Goal: Task Accomplishment & Management: Use online tool/utility

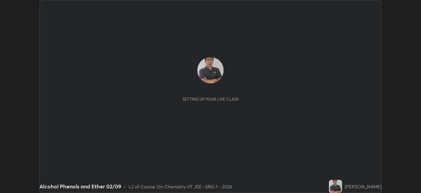
scroll to position [193, 421]
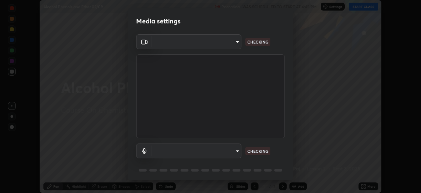
type input "8af73e8d16ef8e3bb7c62716022b9fe157133e9521606ce818031bd72dda2f9e"
click at [224, 152] on body "Erase all Alcohol Phenols and Ether 02/09 Recording WAS SCHEDULED TO START AT 4…" at bounding box center [210, 96] width 421 height 193
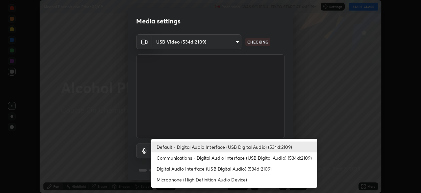
click at [214, 157] on li "Communications - Digital Audio Interface (USB Digital Audio) (534d:2109)" at bounding box center [234, 157] width 166 height 11
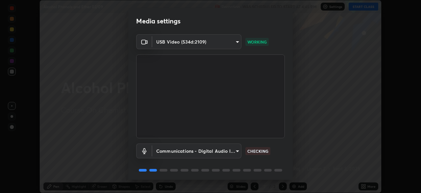
click at [219, 150] on body "Erase all Alcohol Phenols and Ether 02/09 Recording WAS SCHEDULED TO START AT 4…" at bounding box center [210, 96] width 421 height 193
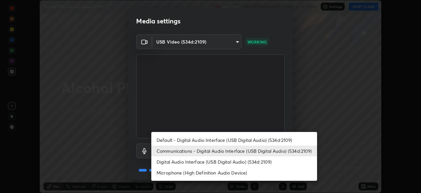
click at [221, 139] on li "Default - Digital Audio Interface (USB Digital Audio) (534d:2109)" at bounding box center [234, 139] width 166 height 11
type input "default"
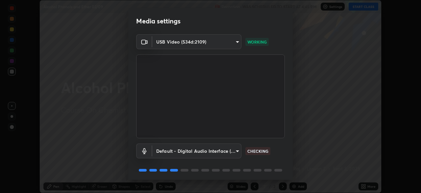
scroll to position [23, 0]
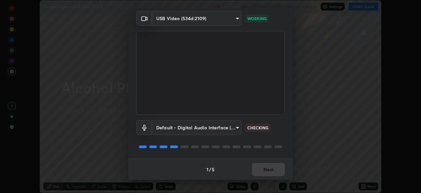
click at [268, 173] on div "1 / 5 Next" at bounding box center [210, 168] width 165 height 21
click at [268, 171] on div "1 / 5 Next" at bounding box center [210, 168] width 165 height 21
click at [270, 172] on div "1 / 5 Next" at bounding box center [210, 168] width 165 height 21
click at [273, 169] on div "1 / 5 Next" at bounding box center [210, 168] width 165 height 21
click at [273, 167] on div "1 / 5 Next" at bounding box center [210, 168] width 165 height 21
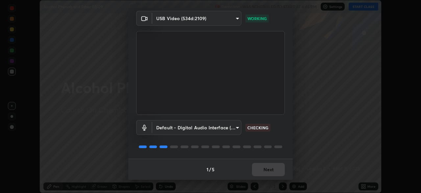
click at [272, 167] on div "1 / 5 Next" at bounding box center [210, 168] width 165 height 21
click at [273, 167] on div "1 / 5 Next" at bounding box center [210, 168] width 165 height 21
click at [275, 168] on div "1 / 5 Next" at bounding box center [210, 168] width 165 height 21
click at [276, 169] on div "1 / 5 Next" at bounding box center [210, 168] width 165 height 21
click at [279, 170] on div "1 / 5 Next" at bounding box center [210, 168] width 165 height 21
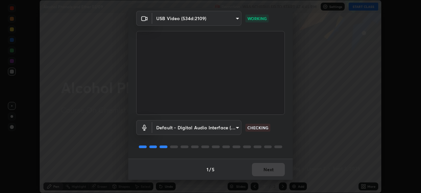
click at [279, 170] on div "1 / 5 Next" at bounding box center [210, 168] width 165 height 21
click at [277, 170] on div "1 / 5 Next" at bounding box center [210, 168] width 165 height 21
click at [277, 171] on div "1 / 5 Next" at bounding box center [210, 168] width 165 height 21
click at [276, 172] on div "1 / 5 Next" at bounding box center [210, 168] width 165 height 21
click at [276, 173] on div "1 / 5 Next" at bounding box center [210, 168] width 165 height 21
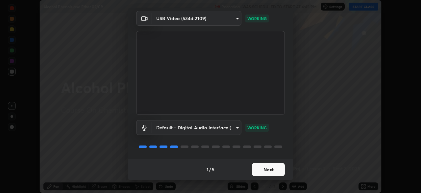
click at [275, 171] on button "Next" at bounding box center [268, 169] width 33 height 13
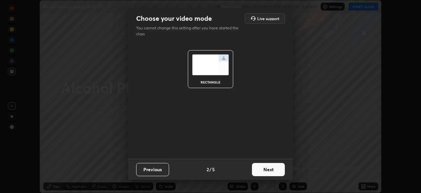
scroll to position [0, 0]
click at [274, 169] on button "Next" at bounding box center [268, 169] width 33 height 13
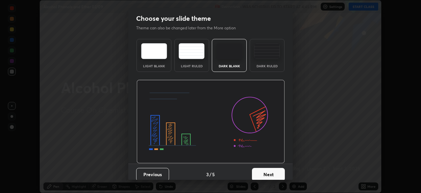
click at [277, 171] on button "Next" at bounding box center [268, 174] width 33 height 13
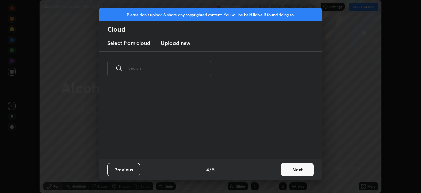
click at [282, 171] on button "Next" at bounding box center [297, 169] width 33 height 13
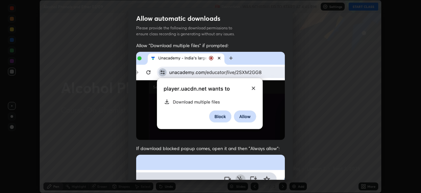
click at [283, 168] on div "Allow "Download multiple files" if prompted: If download blocked popup comes, o…" at bounding box center [210, 180] width 165 height 277
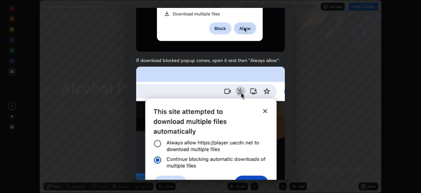
scroll to position [158, 0]
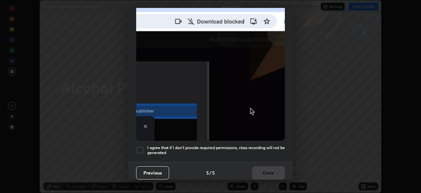
click at [137, 149] on div at bounding box center [140, 150] width 8 height 8
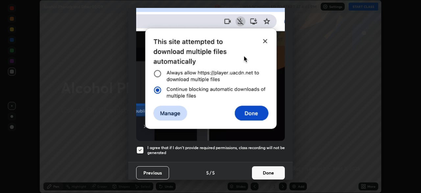
click at [263, 166] on button "Done" at bounding box center [268, 172] width 33 height 13
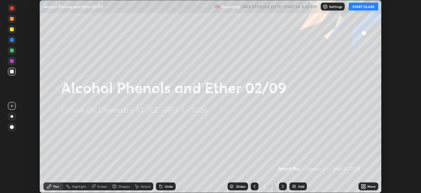
click at [365, 187] on icon at bounding box center [365, 187] width 2 height 2
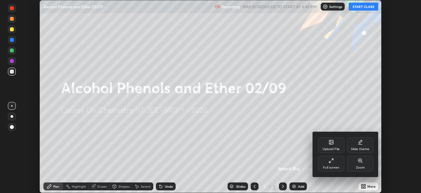
click at [332, 145] on div "Upload File" at bounding box center [331, 145] width 26 height 16
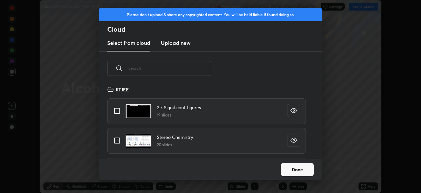
click at [186, 41] on h3 "Upload new" at bounding box center [176, 43] width 30 height 8
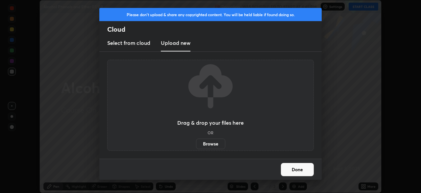
click at [211, 144] on label "Browse" at bounding box center [210, 143] width 29 height 11
click at [196, 144] on input "Browse" at bounding box center [196, 143] width 0 height 11
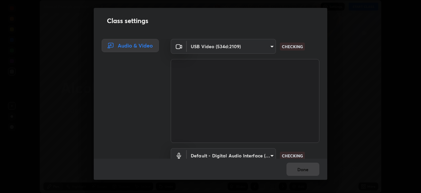
click at [304, 171] on div "Done" at bounding box center [211, 168] width 234 height 21
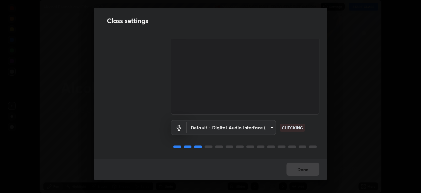
click at [306, 172] on div "Done" at bounding box center [211, 168] width 234 height 21
click at [308, 171] on div "Done" at bounding box center [211, 168] width 234 height 21
click at [311, 171] on div "Done" at bounding box center [211, 168] width 234 height 21
click at [310, 171] on div "Done" at bounding box center [211, 168] width 234 height 21
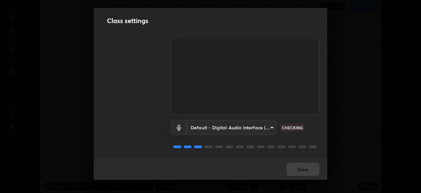
click at [312, 173] on div "Done" at bounding box center [211, 168] width 234 height 21
click at [310, 168] on div "Done" at bounding box center [211, 168] width 234 height 21
click at [308, 167] on div "Done" at bounding box center [211, 168] width 234 height 21
click at [309, 163] on div "Done" at bounding box center [211, 168] width 234 height 21
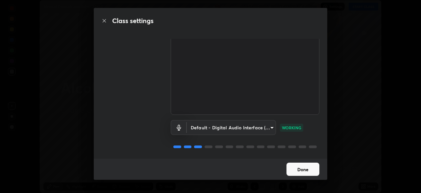
click at [300, 169] on button "Done" at bounding box center [303, 168] width 33 height 13
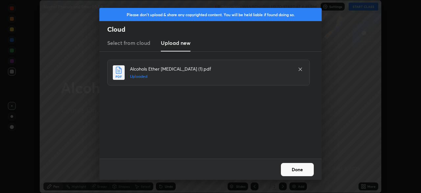
click at [292, 168] on button "Done" at bounding box center [297, 169] width 33 height 13
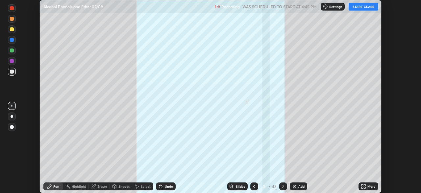
click at [282, 186] on icon at bounding box center [283, 185] width 5 height 5
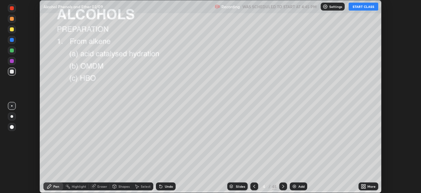
click at [238, 185] on div "Slides" at bounding box center [240, 185] width 9 height 3
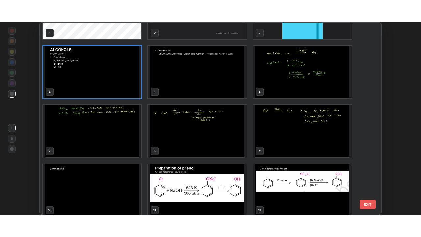
scroll to position [0, 0]
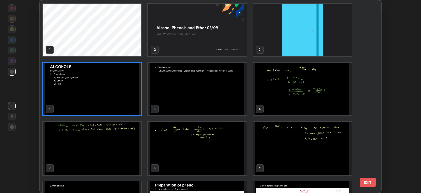
click at [365, 182] on button "EXIT" at bounding box center [368, 181] width 16 height 9
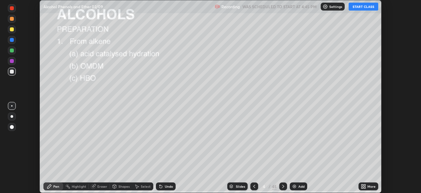
click at [366, 186] on icon at bounding box center [365, 187] width 2 height 2
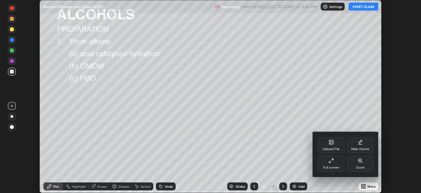
click at [331, 163] on icon at bounding box center [331, 160] width 5 height 5
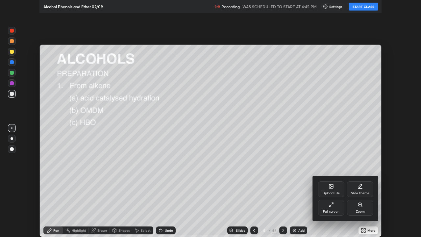
scroll to position [237, 421]
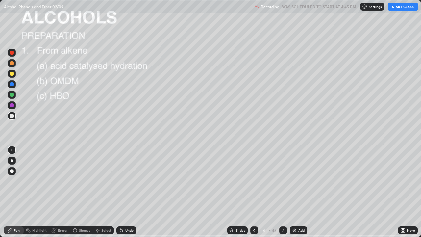
click at [254, 192] on icon at bounding box center [254, 230] width 5 height 5
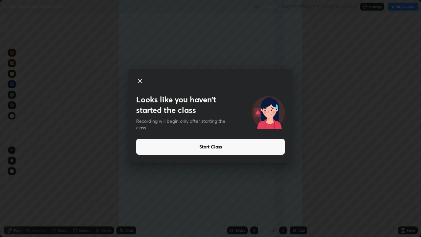
click at [207, 153] on button "Start Class" at bounding box center [210, 147] width 149 height 16
click at [225, 146] on button "Start Class" at bounding box center [210, 147] width 149 height 16
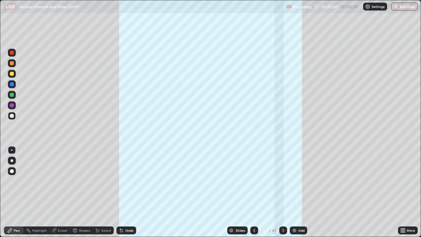
click at [273, 192] on div "45" at bounding box center [274, 230] width 5 height 6
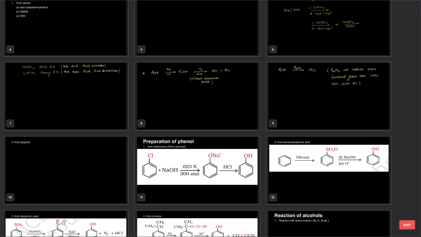
scroll to position [90, 0]
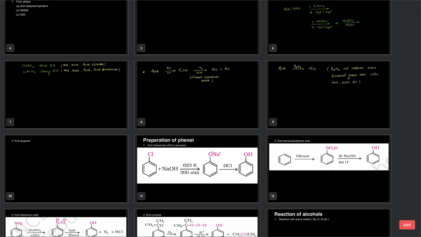
click at [107, 180] on img "grid" at bounding box center [66, 168] width 125 height 67
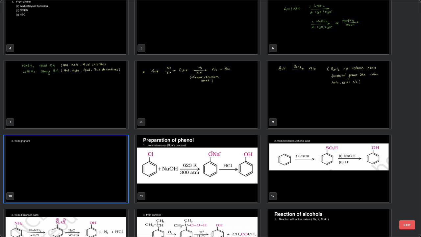
click at [104, 178] on img "grid" at bounding box center [66, 168] width 125 height 67
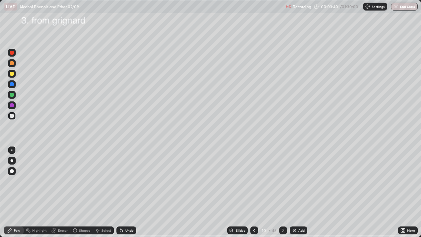
click at [101, 176] on img "grid" at bounding box center [66, 168] width 125 height 67
click at [98, 176] on img "grid" at bounding box center [66, 168] width 125 height 67
click at [285, 192] on icon at bounding box center [283, 230] width 5 height 5
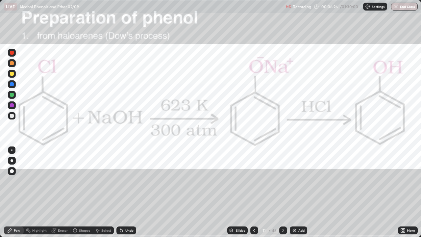
click at [13, 75] on div at bounding box center [12, 74] width 4 height 4
click at [12, 53] on div at bounding box center [12, 53] width 4 height 4
click at [39, 192] on div "Highlight" at bounding box center [39, 230] width 14 height 3
click at [15, 105] on div at bounding box center [12, 105] width 8 height 8
click at [17, 130] on div "Erase all" at bounding box center [12, 118] width 16 height 211
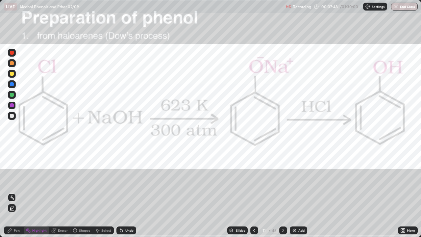
click at [12, 53] on div at bounding box center [12, 53] width 4 height 4
click at [16, 192] on div "Pen" at bounding box center [14, 230] width 20 height 8
click at [13, 114] on div at bounding box center [12, 116] width 4 height 4
click at [15, 95] on div at bounding box center [12, 95] width 8 height 8
click at [126, 192] on div "Undo" at bounding box center [129, 230] width 8 height 3
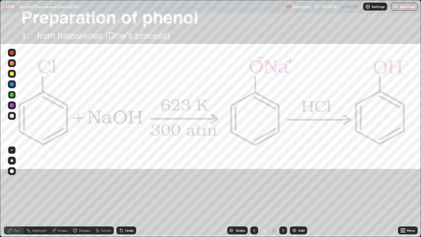
click at [125, 192] on div "Undo" at bounding box center [129, 230] width 8 height 3
click at [123, 192] on div "Undo" at bounding box center [127, 230] width 20 height 8
click at [13, 84] on div at bounding box center [12, 84] width 4 height 4
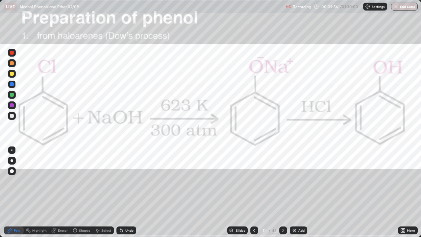
click at [126, 192] on div "Undo" at bounding box center [129, 230] width 8 height 3
click at [128, 192] on div "Undo" at bounding box center [129, 230] width 8 height 3
click at [130, 192] on div "Undo" at bounding box center [129, 230] width 8 height 3
click at [129, 192] on div "Undo" at bounding box center [129, 230] width 8 height 3
click at [14, 74] on div at bounding box center [12, 74] width 8 height 8
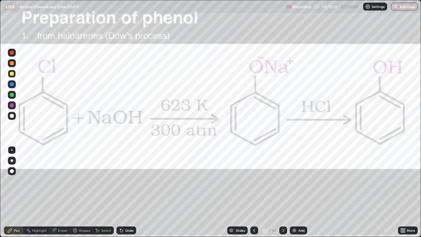
click at [15, 54] on div at bounding box center [12, 53] width 8 height 8
click at [274, 192] on div "45" at bounding box center [274, 230] width 5 height 6
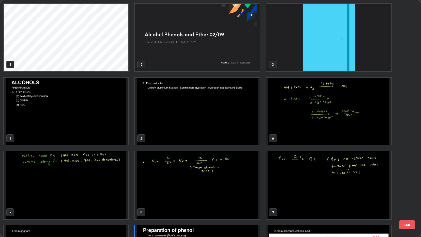
scroll to position [234, 417]
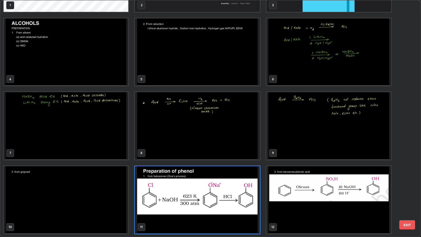
click at [290, 192] on img "grid" at bounding box center [329, 199] width 125 height 67
click at [292, 192] on img "grid" at bounding box center [329, 199] width 125 height 67
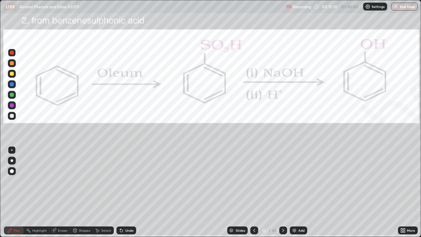
click at [292, 192] on img "grid" at bounding box center [329, 199] width 125 height 67
click at [12, 73] on div at bounding box center [12, 74] width 4 height 4
click at [12, 52] on div at bounding box center [12, 53] width 4 height 4
click at [40, 192] on div "Highlight" at bounding box center [39, 230] width 14 height 3
click at [16, 192] on div "Pen" at bounding box center [14, 230] width 20 height 8
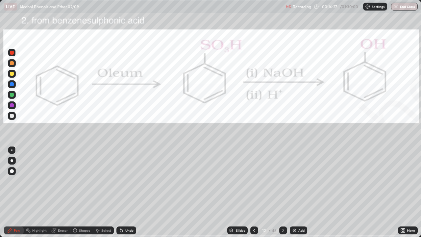
click at [12, 75] on div at bounding box center [12, 74] width 4 height 4
click at [12, 54] on div at bounding box center [12, 53] width 4 height 4
click at [11, 116] on div at bounding box center [12, 116] width 4 height 4
click at [13, 54] on div at bounding box center [12, 53] width 4 height 4
click at [12, 53] on div at bounding box center [12, 53] width 4 height 4
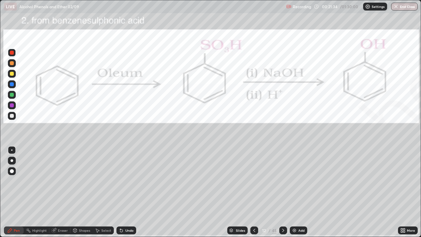
click at [12, 117] on div at bounding box center [12, 116] width 4 height 4
click at [11, 96] on div at bounding box center [12, 95] width 4 height 4
click at [13, 95] on div at bounding box center [12, 95] width 4 height 4
click at [283, 192] on icon at bounding box center [283, 230] width 5 height 5
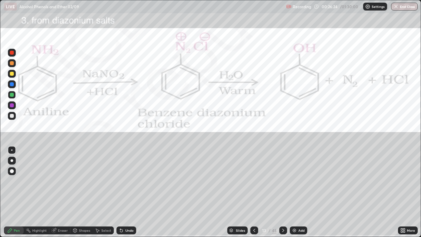
click at [121, 192] on icon at bounding box center [121, 230] width 3 height 3
click at [0, 192] on div "Setting up your live class" at bounding box center [210, 118] width 421 height 237
click at [284, 192] on div at bounding box center [283, 230] width 8 height 8
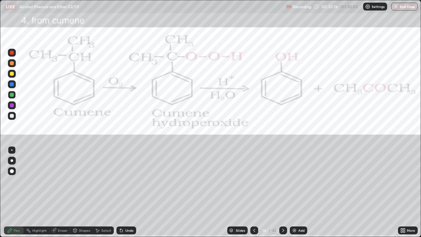
click at [12, 53] on div at bounding box center [12, 53] width 4 height 4
click at [41, 192] on div "Highlight" at bounding box center [39, 230] width 14 height 3
click at [16, 192] on div "Pen" at bounding box center [14, 230] width 20 height 8
click at [16, 192] on div "Pen" at bounding box center [17, 230] width 6 height 3
click at [15, 55] on div at bounding box center [12, 53] width 8 height 8
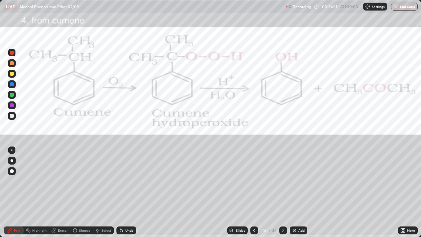
click at [15, 192] on div "Pen" at bounding box center [17, 230] width 6 height 3
click at [295, 192] on div "Add" at bounding box center [298, 230] width 17 height 8
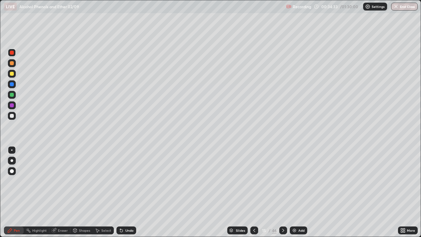
click at [11, 116] on div at bounding box center [12, 116] width 4 height 4
click at [13, 116] on div at bounding box center [12, 116] width 4 height 4
click at [123, 192] on div "Undo" at bounding box center [127, 230] width 20 height 8
click at [11, 73] on div at bounding box center [12, 74] width 4 height 4
click at [12, 117] on div at bounding box center [12, 116] width 4 height 4
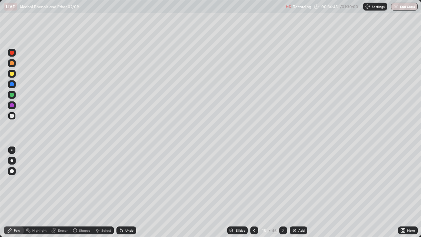
click at [130, 192] on div "Undo" at bounding box center [129, 230] width 8 height 3
click at [128, 192] on div "Undo" at bounding box center [129, 230] width 8 height 3
click at [64, 192] on div "Eraser" at bounding box center [63, 230] width 10 height 3
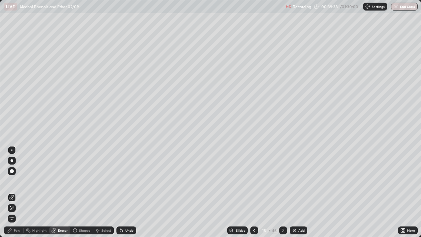
click at [12, 192] on icon at bounding box center [13, 207] width 4 height 3
click at [17, 192] on div "Pen" at bounding box center [17, 230] width 6 height 3
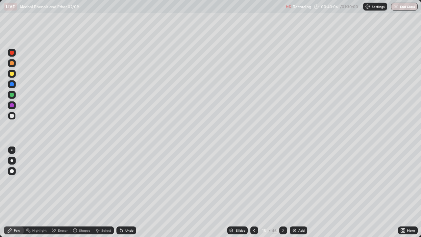
click at [129, 192] on div "Undo" at bounding box center [129, 230] width 8 height 3
click at [36, 192] on div "Highlight" at bounding box center [39, 230] width 14 height 3
click at [18, 192] on div "Pen" at bounding box center [17, 230] width 6 height 3
click at [282, 192] on icon at bounding box center [283, 230] width 5 height 5
click at [253, 192] on icon at bounding box center [254, 230] width 5 height 5
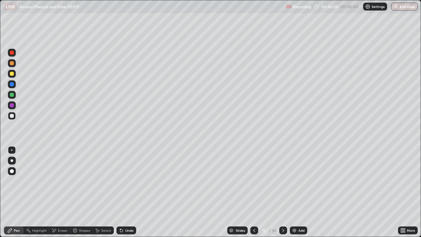
click at [295, 192] on img at bounding box center [294, 230] width 5 height 5
click at [15, 74] on div at bounding box center [12, 74] width 8 height 8
click at [122, 192] on icon at bounding box center [121, 230] width 5 height 5
click at [124, 192] on div "Undo" at bounding box center [127, 230] width 20 height 8
click at [125, 192] on div "Undo" at bounding box center [129, 230] width 8 height 3
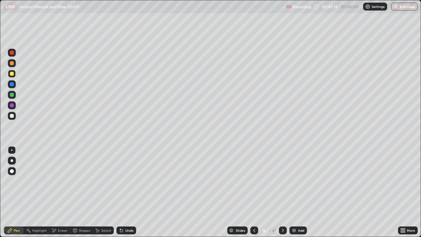
click at [126, 192] on div "Undo" at bounding box center [129, 230] width 8 height 3
click at [125, 192] on div "Undo" at bounding box center [127, 230] width 20 height 8
click at [124, 192] on div "Undo" at bounding box center [127, 230] width 20 height 8
click at [128, 192] on div "Undo" at bounding box center [129, 230] width 8 height 3
click at [127, 192] on div "Undo" at bounding box center [129, 230] width 8 height 3
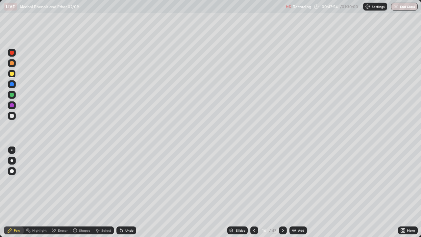
click at [125, 192] on div "Undo" at bounding box center [129, 230] width 8 height 3
click at [119, 192] on icon at bounding box center [121, 230] width 5 height 5
click at [120, 192] on icon at bounding box center [120, 229] width 1 height 1
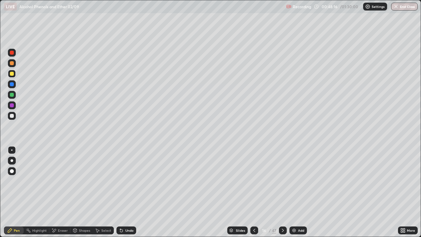
click at [120, 192] on icon at bounding box center [120, 229] width 1 height 1
click at [122, 192] on div "Undo" at bounding box center [127, 230] width 20 height 8
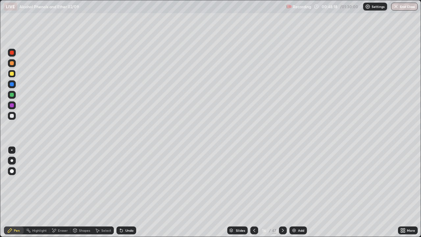
click at [122, 192] on div "Undo" at bounding box center [127, 230] width 20 height 8
click at [120, 192] on icon at bounding box center [120, 229] width 1 height 1
click at [120, 192] on icon at bounding box center [121, 230] width 3 height 3
click at [126, 192] on div "Undo" at bounding box center [129, 230] width 8 height 3
click at [125, 192] on div "Undo" at bounding box center [129, 230] width 8 height 3
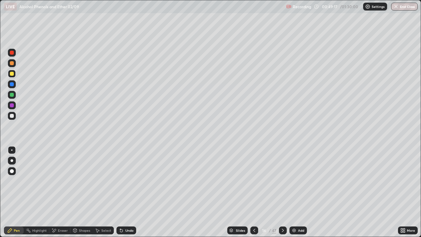
click at [125, 192] on div "Undo" at bounding box center [129, 230] width 8 height 3
click at [119, 192] on icon at bounding box center [121, 230] width 5 height 5
click at [120, 192] on icon at bounding box center [120, 229] width 1 height 1
click at [13, 116] on div at bounding box center [12, 116] width 4 height 4
click at [15, 192] on div "Pen" at bounding box center [17, 230] width 6 height 3
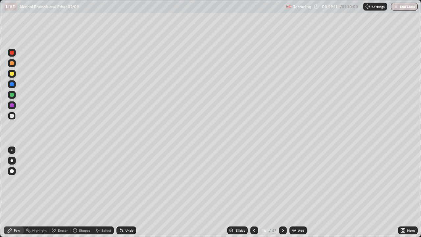
click at [15, 115] on div at bounding box center [12, 116] width 8 height 8
click at [12, 95] on div at bounding box center [12, 95] width 4 height 4
click at [120, 192] on icon at bounding box center [121, 230] width 3 height 3
click at [121, 192] on div "Undo" at bounding box center [127, 230] width 20 height 8
click at [13, 118] on div at bounding box center [12, 116] width 4 height 4
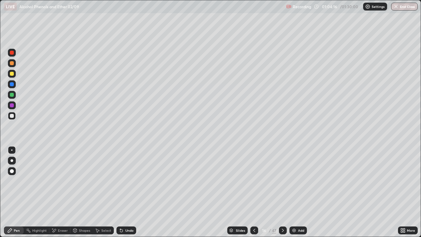
click at [12, 117] on div at bounding box center [12, 116] width 4 height 4
click at [283, 192] on icon at bounding box center [282, 230] width 5 height 5
click at [253, 192] on icon at bounding box center [254, 230] width 5 height 5
click at [294, 192] on img at bounding box center [294, 230] width 5 height 5
click at [13, 116] on div at bounding box center [12, 116] width 4 height 4
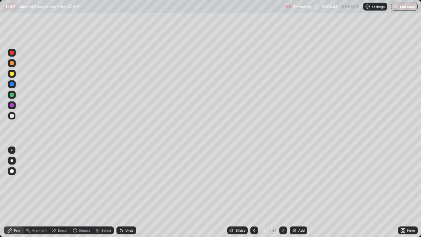
click at [13, 117] on div at bounding box center [12, 116] width 4 height 4
click at [127, 192] on div "Undo" at bounding box center [127, 230] width 20 height 8
click at [125, 192] on div "Undo" at bounding box center [127, 230] width 20 height 8
click at [13, 114] on div at bounding box center [12, 116] width 8 height 8
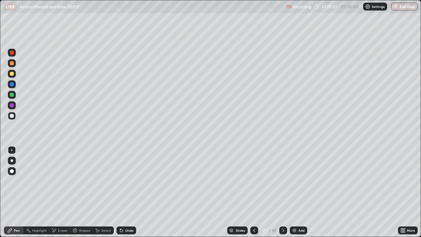
click at [294, 192] on div "Add" at bounding box center [298, 230] width 17 height 8
click at [13, 115] on div at bounding box center [12, 116] width 8 height 8
click at [12, 95] on div at bounding box center [12, 95] width 4 height 4
click at [294, 192] on img at bounding box center [294, 230] width 5 height 5
click at [12, 117] on div at bounding box center [12, 116] width 4 height 4
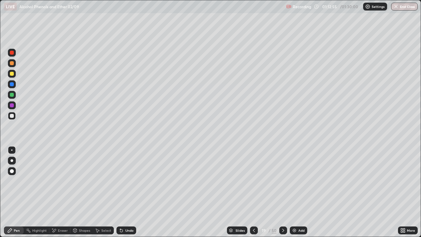
click at [12, 53] on div at bounding box center [12, 53] width 4 height 4
click at [14, 118] on div at bounding box center [12, 116] width 8 height 8
click at [253, 192] on div at bounding box center [254, 230] width 8 height 8
click at [283, 192] on icon at bounding box center [283, 230] width 5 height 5
click at [12, 75] on div at bounding box center [12, 74] width 4 height 4
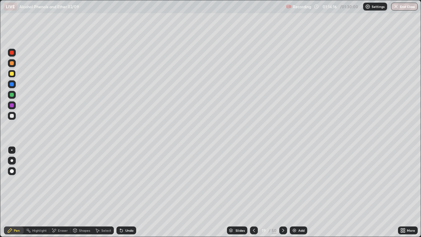
click at [256, 192] on icon at bounding box center [253, 230] width 5 height 5
click at [254, 192] on icon at bounding box center [253, 230] width 5 height 5
click at [250, 192] on div at bounding box center [254, 230] width 8 height 8
click at [283, 192] on icon at bounding box center [283, 230] width 5 height 5
click at [282, 192] on icon at bounding box center [283, 230] width 5 height 5
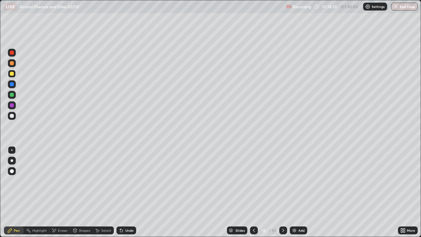
click at [284, 192] on icon at bounding box center [283, 230] width 5 height 5
click at [253, 192] on icon at bounding box center [253, 230] width 5 height 5
click at [284, 192] on icon at bounding box center [283, 230] width 5 height 5
click at [402, 7] on button "End Class" at bounding box center [405, 7] width 26 height 8
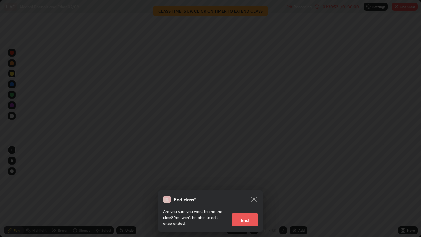
click at [240, 192] on button "End" at bounding box center [245, 219] width 26 height 13
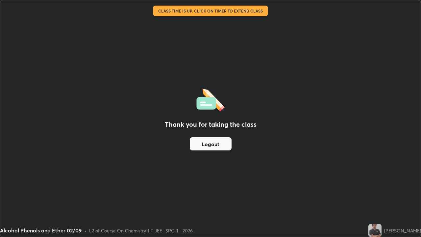
click at [206, 144] on button "Logout" at bounding box center [211, 143] width 42 height 13
